Goal: Book appointment/travel/reservation

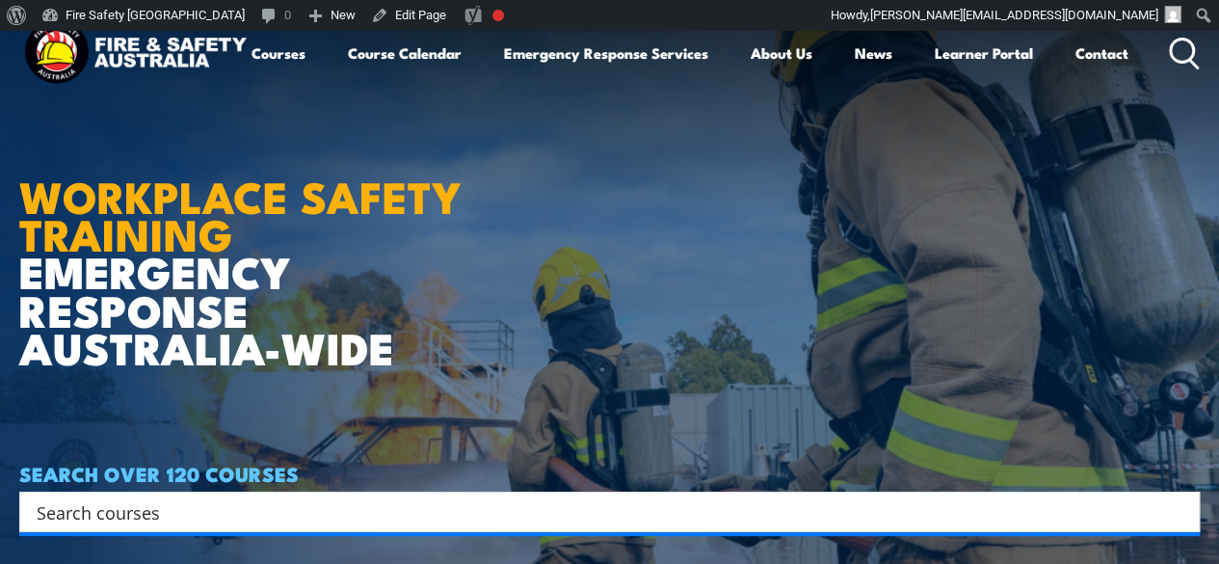
click at [348, 76] on link "Course Calendar" at bounding box center [405, 53] width 114 height 46
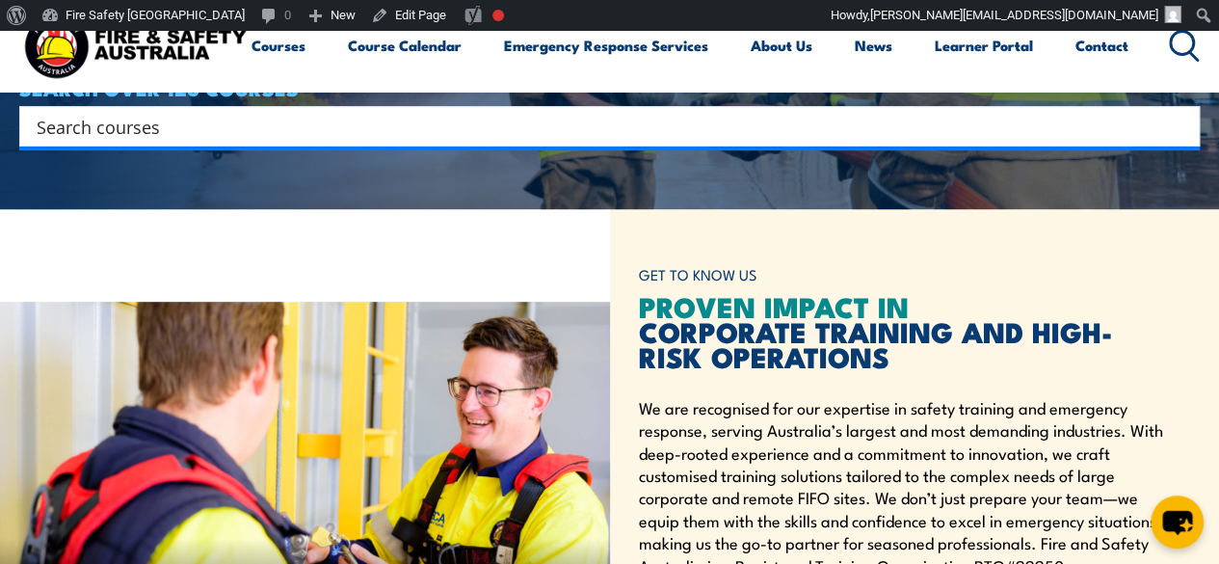
scroll to position [494, 0]
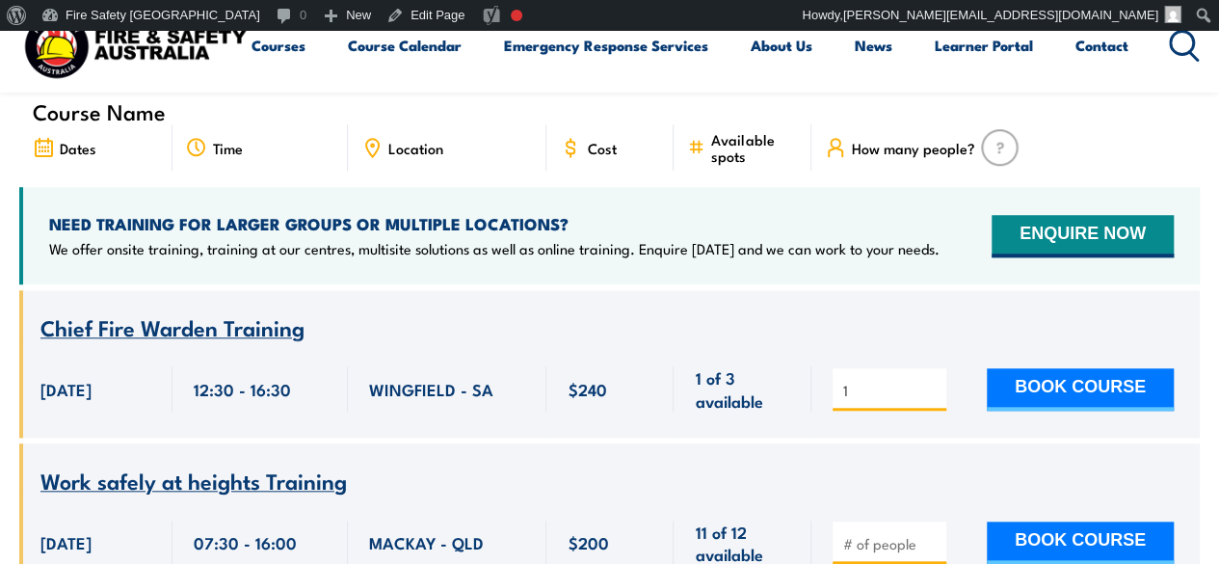
scroll to position [675, 0]
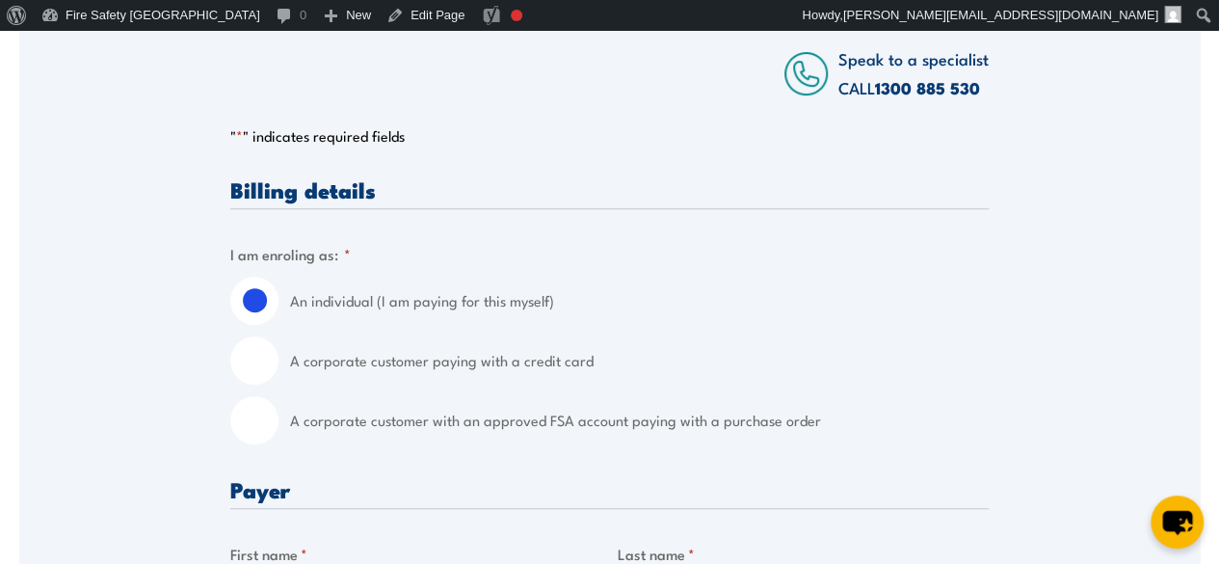
scroll to position [386, 0]
click at [268, 415] on input "A corporate customer with an approved FSA account paying with a purchase order" at bounding box center [254, 421] width 48 height 48
radio input "true"
